Goal: Task Accomplishment & Management: Complete application form

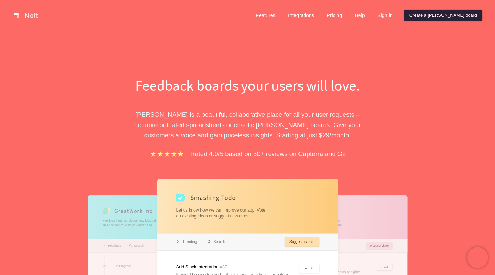
click at [453, 12] on link "Create a [PERSON_NAME] board" at bounding box center [443, 15] width 79 height 11
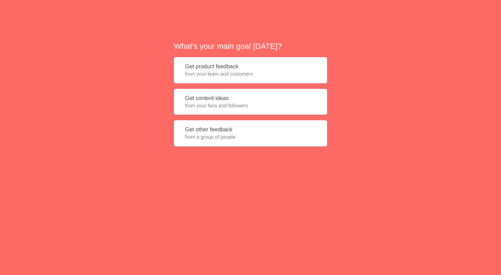
click at [218, 71] on span "from your team and customers" at bounding box center [250, 73] width 131 height 7
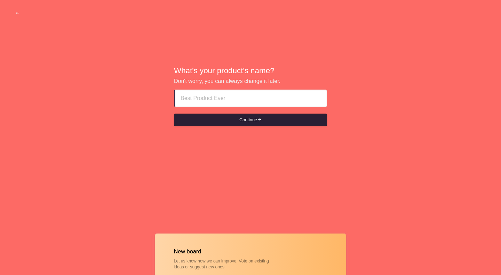
paste input "freelance call girls in ajman Come₳₳__OƼ6355O163__₳₳"
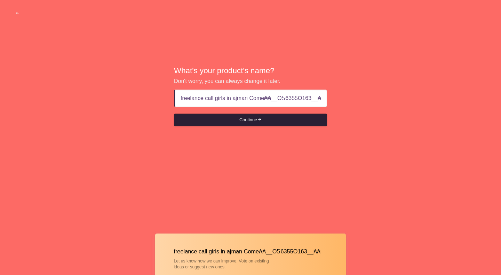
click at [221, 119] on button "Continue" at bounding box center [250, 119] width 153 height 13
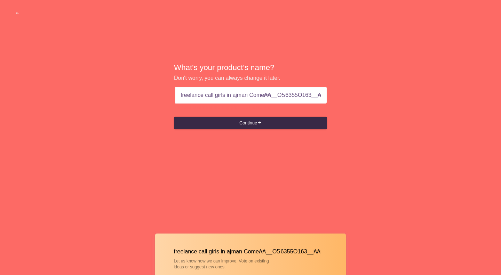
click at [233, 96] on input "freelance call girls in ajman Come₳₳__OƼ6355O163__₳₳" at bounding box center [251, 95] width 141 height 17
type input "freelance call girls ajman Come₳₳__OƼ6355O163__₳₳"
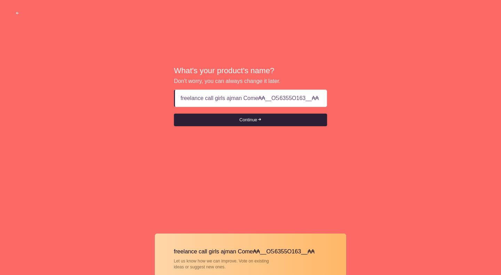
click at [234, 118] on button "Continue" at bounding box center [250, 119] width 153 height 13
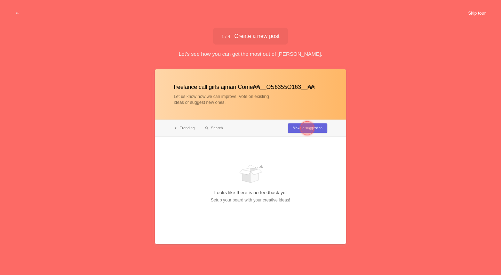
click at [471, 14] on button "Skip tour" at bounding box center [477, 13] width 34 height 13
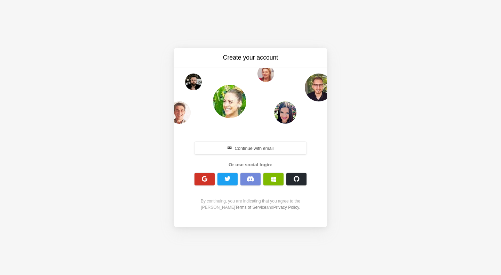
click at [209, 180] on button "button" at bounding box center [205, 179] width 20 height 13
